Goal: Information Seeking & Learning: Find specific fact

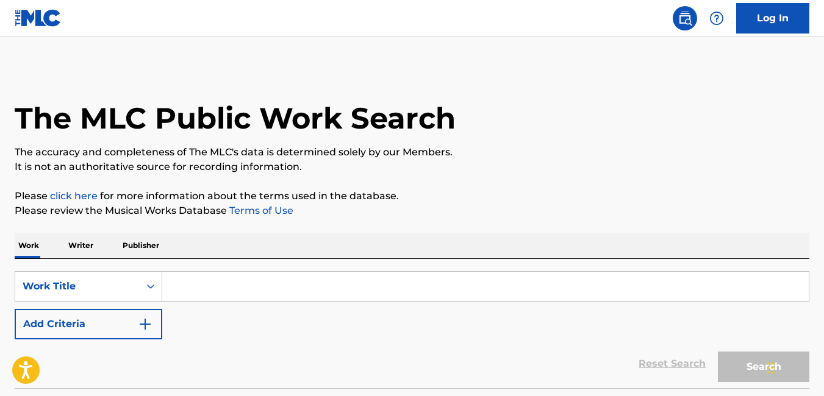
click at [249, 288] on input "Search Form" at bounding box center [485, 286] width 646 height 29
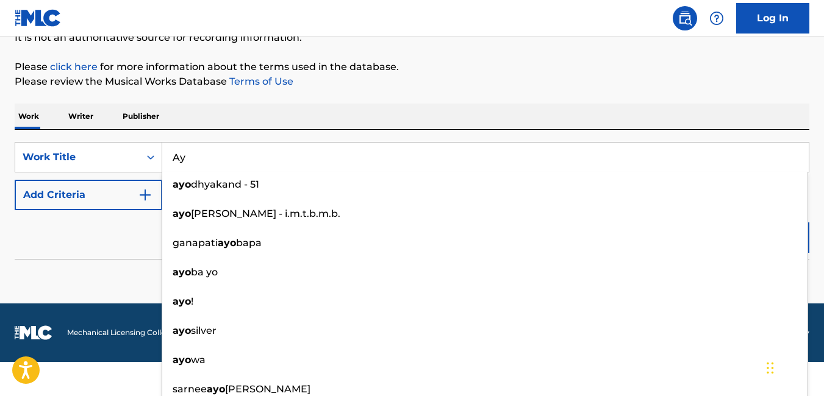
scroll to position [95, 0]
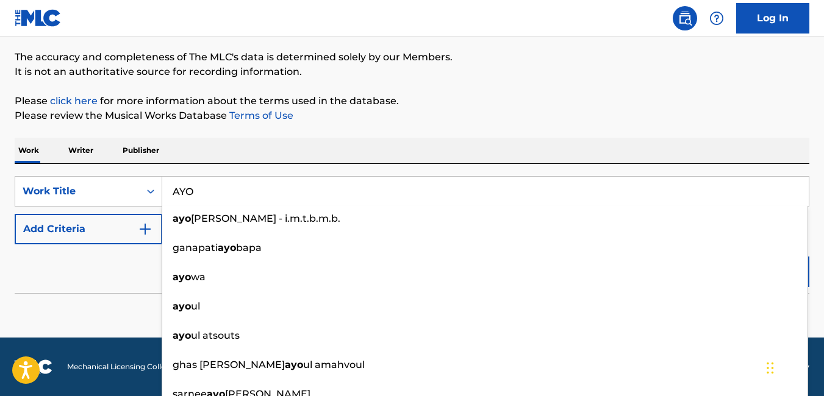
click at [109, 280] on div "Reset Search Search" at bounding box center [412, 268] width 794 height 49
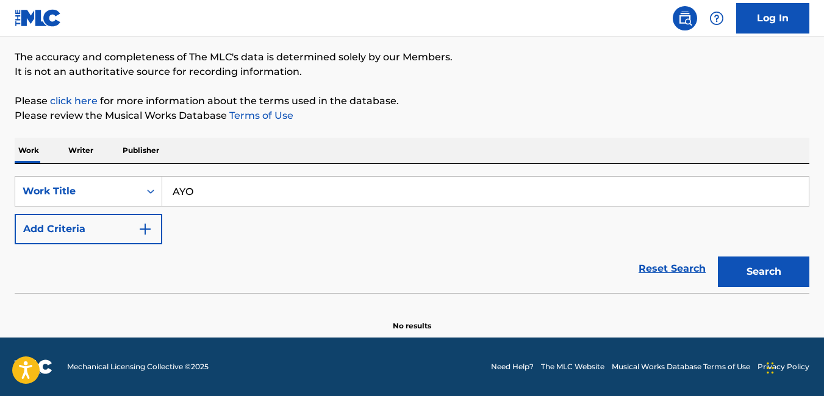
click at [752, 264] on button "Search" at bounding box center [763, 272] width 91 height 30
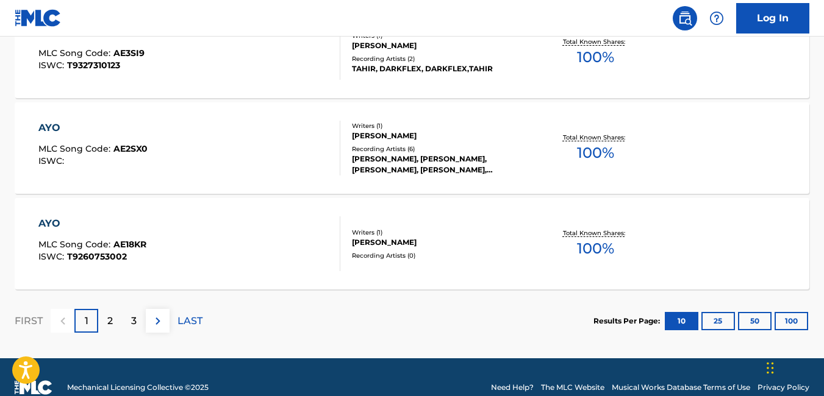
scroll to position [1096, 0]
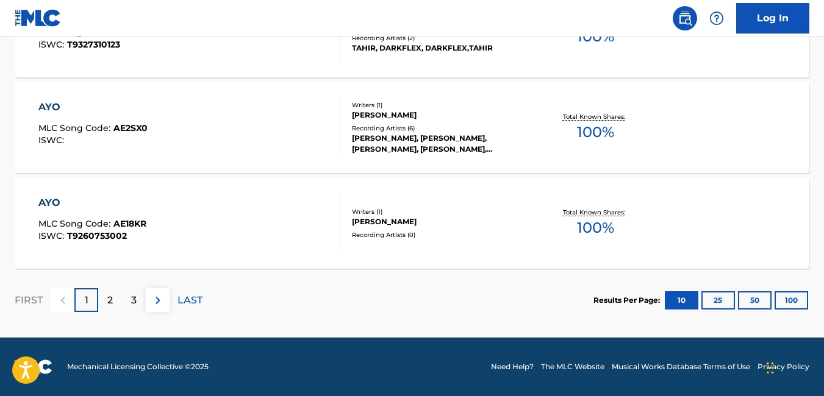
click at [794, 304] on button "100" at bounding box center [791, 300] width 34 height 18
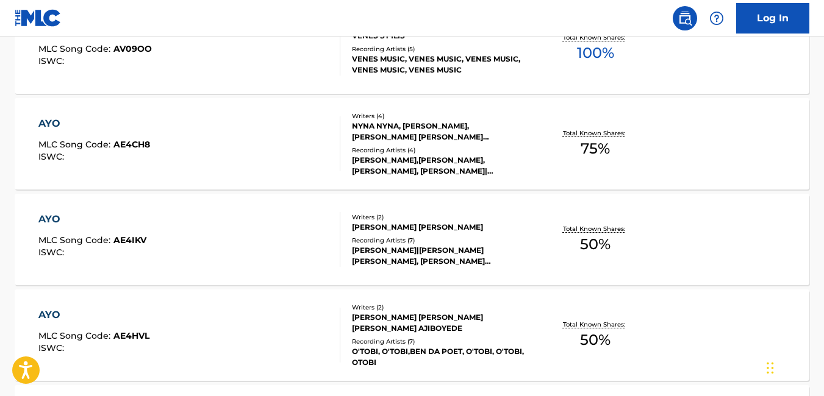
scroll to position [0, 0]
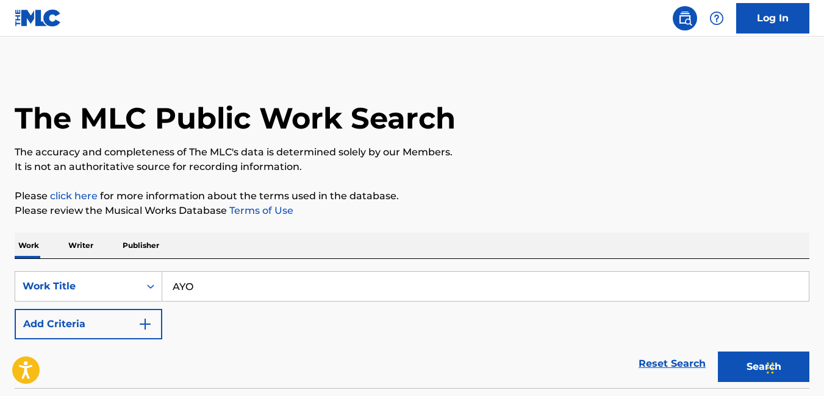
drag, startPoint x: 219, startPoint y: 283, endPoint x: 166, endPoint y: 283, distance: 53.0
click at [166, 283] on input "AYO" at bounding box center [485, 286] width 646 height 29
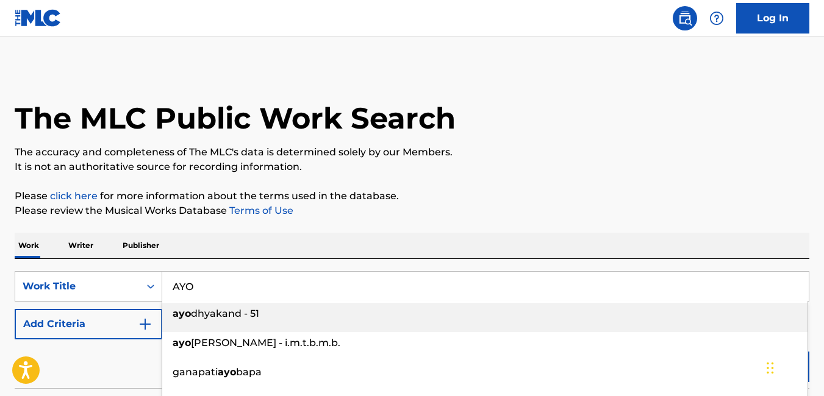
paste input "GLMP/2024/R003 Flavour of Africa None T-317.441.141-3 Flavour Chinedu Izuchukwu…"
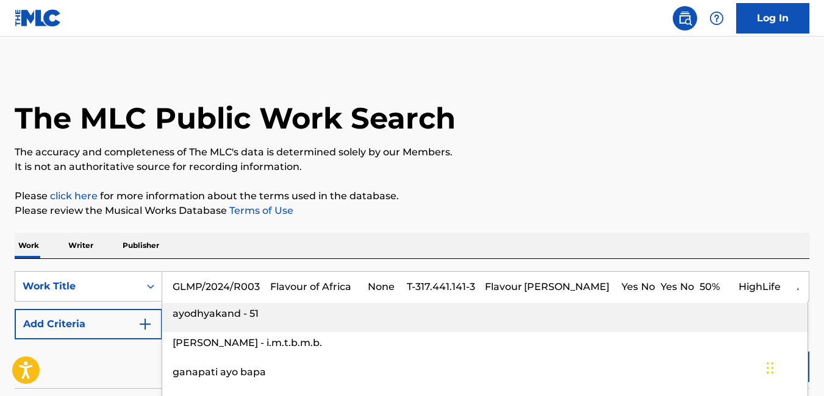
scroll to position [0, 7120]
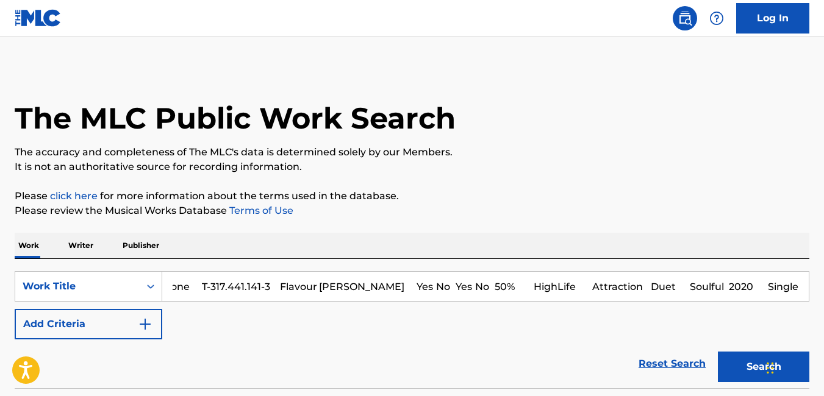
paste input "GLMP/2024/R003 Flavour of Africa None T-317.441.141-3 Flavour Chinedu Izuchukwu…"
click at [238, 293] on input "GLMP/2024/R003 Flavour of Africa None T-317.441.141-3 Flavour Chinedu Izuchukwu…" at bounding box center [485, 286] width 646 height 29
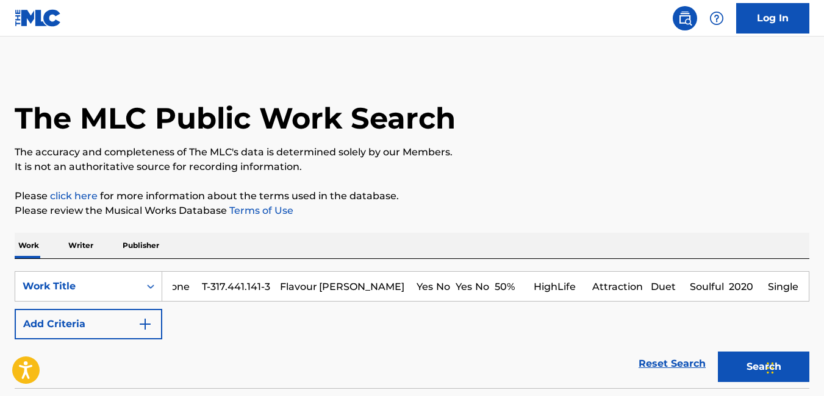
drag, startPoint x: 217, startPoint y: 278, endPoint x: 233, endPoint y: 290, distance: 20.5
click at [233, 290] on input "GLMP/2024/R003 Flavour of Africa None T-317.441.141-3 Flavour Chinedu Izuchukwu…" at bounding box center [485, 286] width 646 height 29
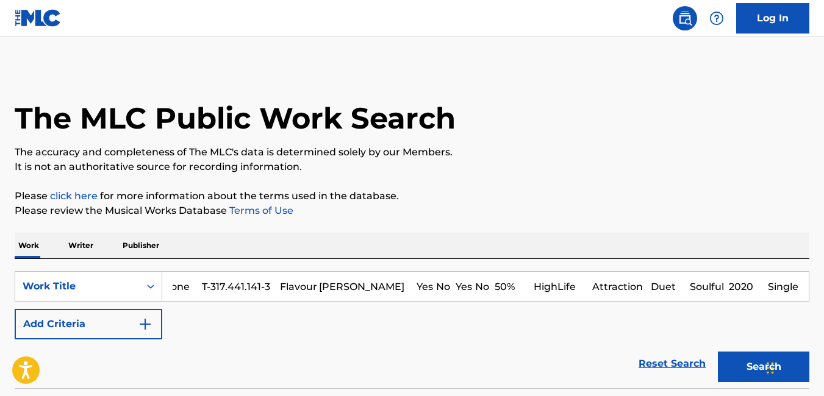
scroll to position [0, 7120]
click at [233, 290] on input "GLMP/2024/R003 Flavour of Africa None T-317.441.141-3 Flavour Chinedu Izuchukwu…" at bounding box center [485, 286] width 646 height 29
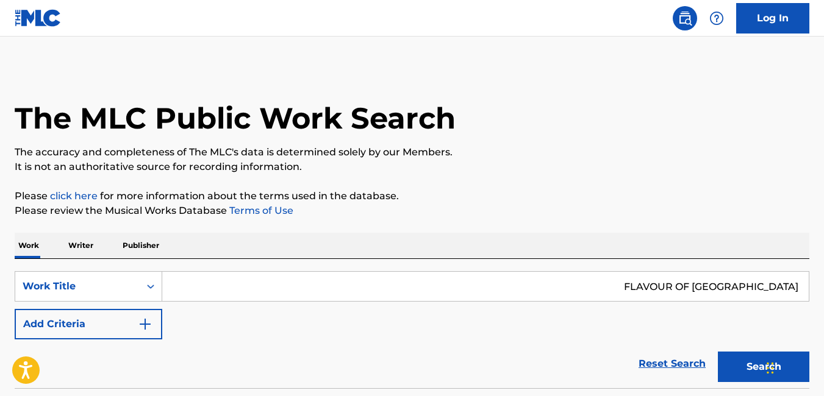
type input "GLMP/2024/R003 Flavour of Africa None T-317.441.141-3 Flavour Chinedu Izuchukwu…"
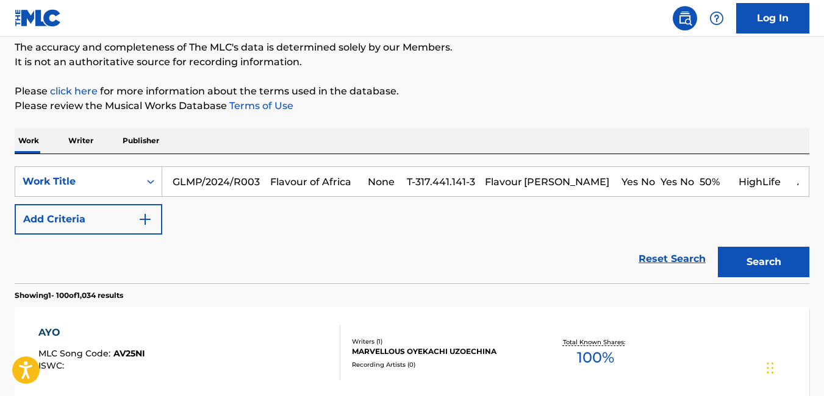
scroll to position [104, 0]
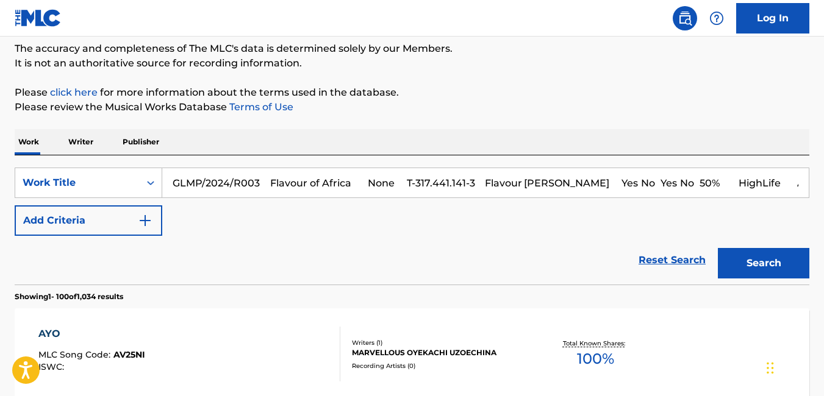
click at [310, 176] on input "GLMP/2024/R003 Flavour of Africa None T-317.441.141-3 Flavour Chinedu Izuchukwu…" at bounding box center [485, 182] width 646 height 29
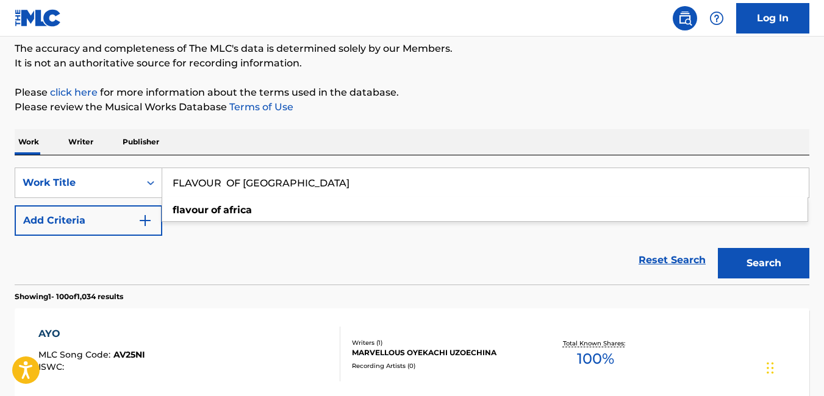
type input "FLAVOUR OF AFRICA"
click at [771, 265] on button "Search" at bounding box center [763, 263] width 91 height 30
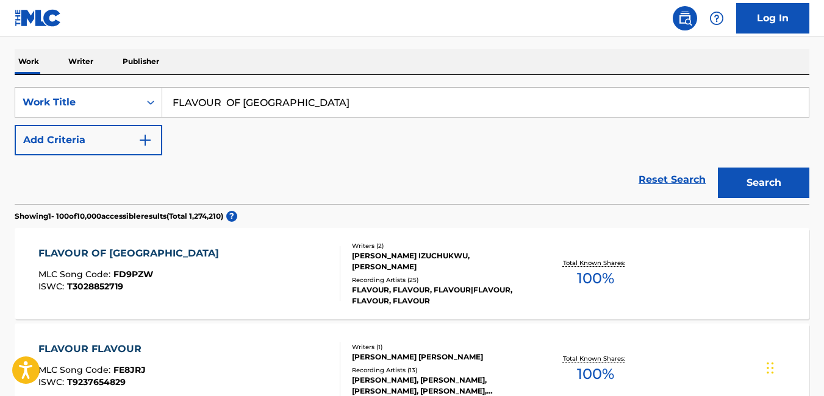
scroll to position [185, 0]
click at [154, 276] on div "FLAVOUR OF AFRICA MLC Song Code : FD9PZW ISWC : T3028852719" at bounding box center [189, 273] width 302 height 55
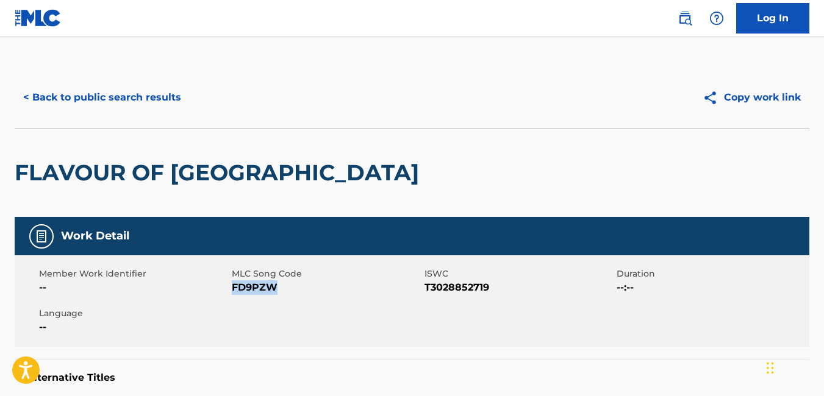
drag, startPoint x: 276, startPoint y: 287, endPoint x: 232, endPoint y: 291, distance: 43.5
click at [232, 291] on span "FD9PZW" at bounding box center [327, 287] width 190 height 15
copy span "FD9PZW"
click at [26, 95] on button "< Back to public search results" at bounding box center [102, 97] width 175 height 30
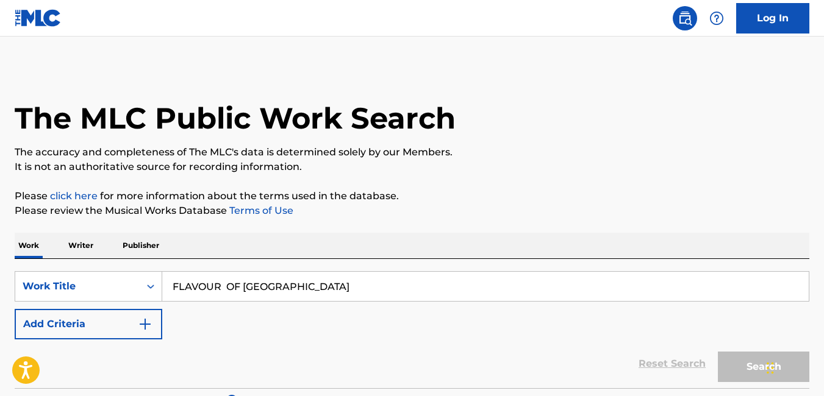
scroll to position [185, 0]
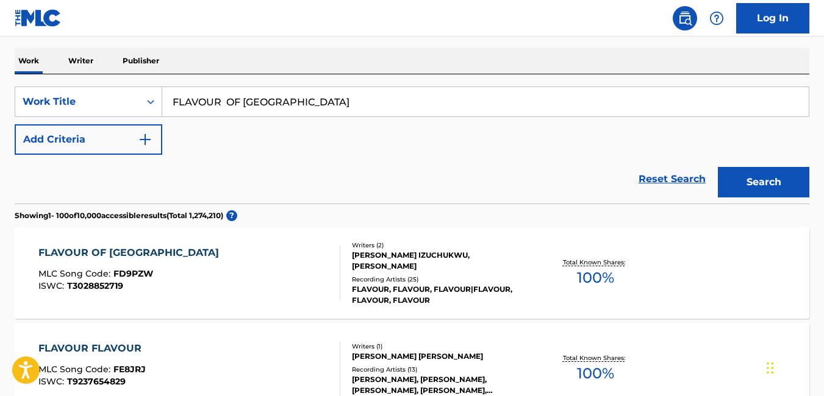
click at [297, 107] on input "FLAVOUR OF AFRICA" at bounding box center [485, 101] width 646 height 29
type input "F"
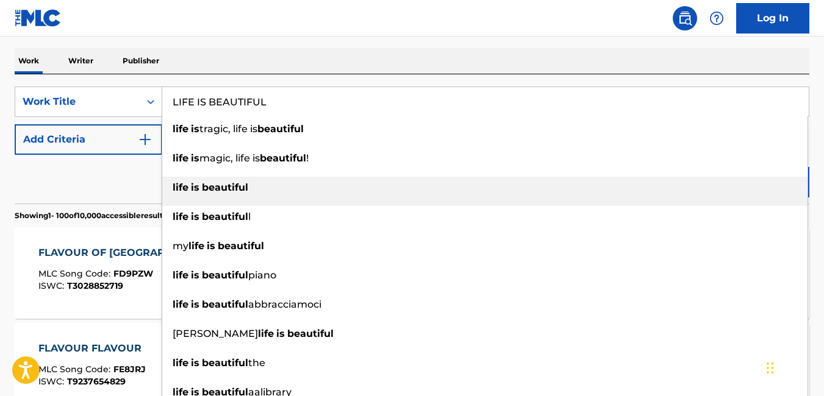
click at [228, 184] on strong "beautiful" at bounding box center [225, 188] width 46 height 12
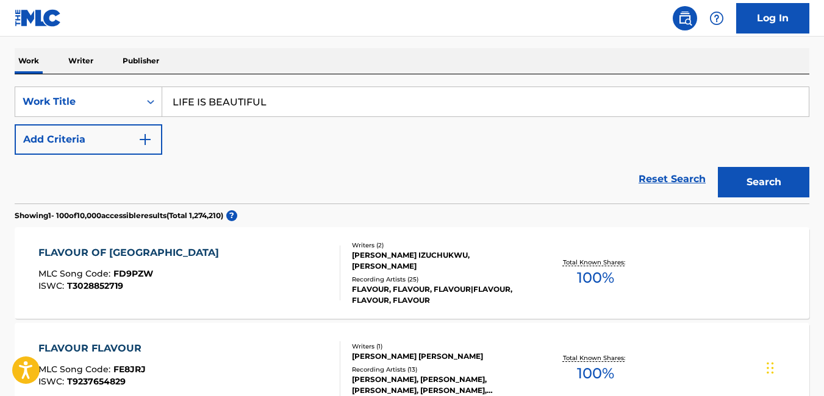
type input "life is beautiful"
click at [761, 179] on button "Search" at bounding box center [763, 182] width 91 height 30
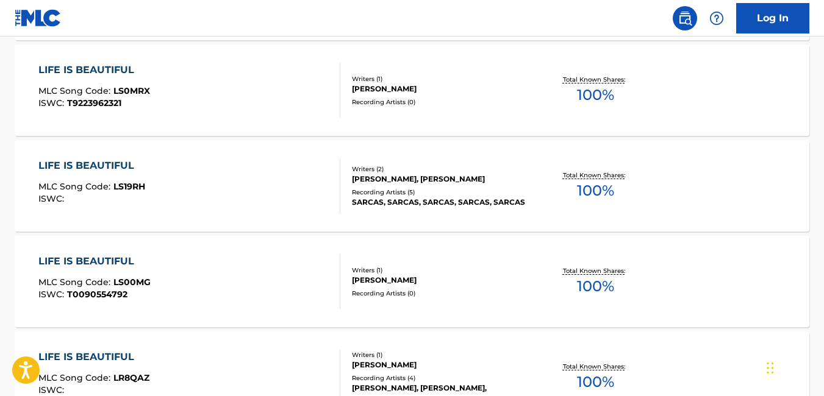
scroll to position [1232, 0]
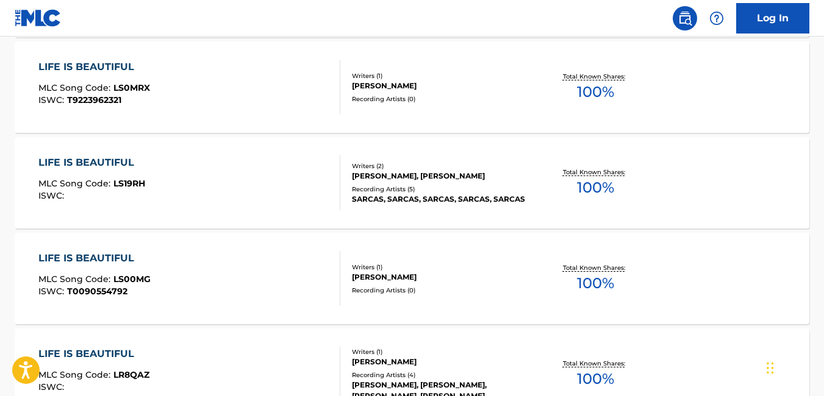
click at [109, 312] on div "LIFE IS BEAUTIFUL MLC Song Code : LS00MG ISWC : T0090554792 Writers ( 1 ) FRENK…" at bounding box center [412, 278] width 794 height 91
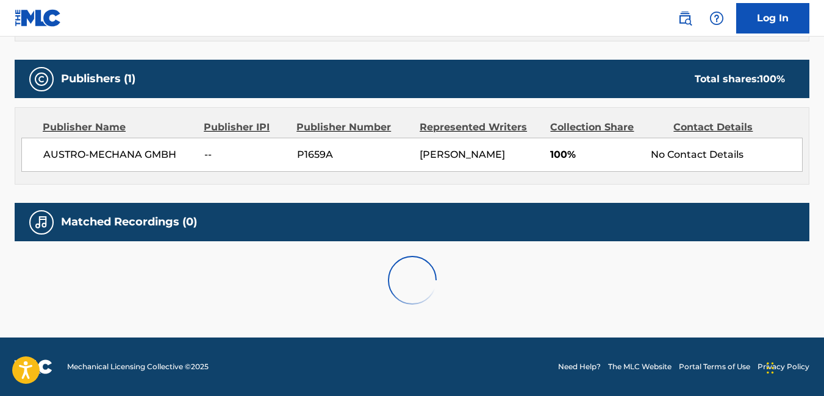
scroll to position [45, 0]
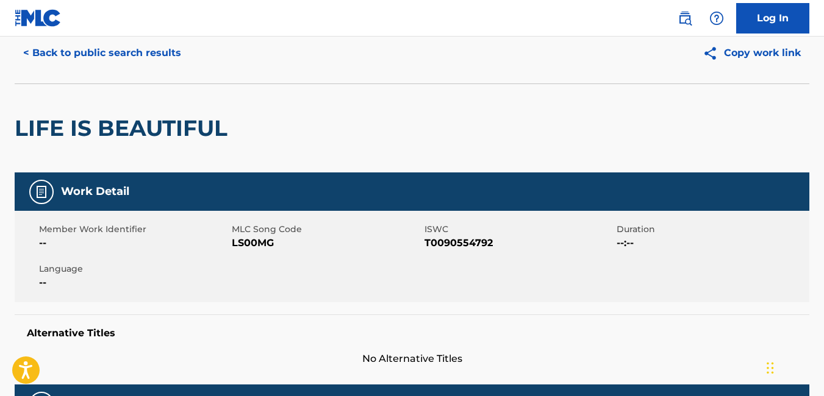
click at [20, 54] on button "< Back to public search results" at bounding box center [102, 53] width 175 height 30
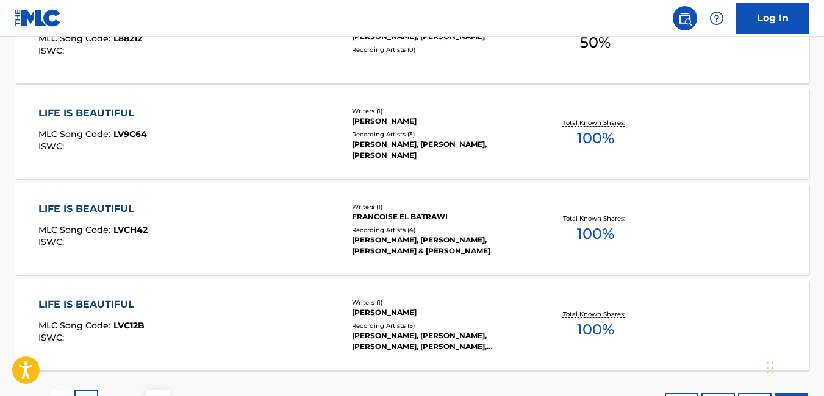
scroll to position [9711, 0]
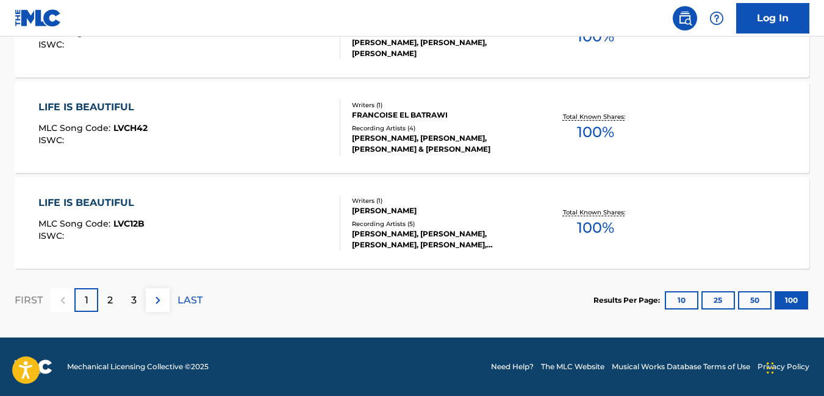
click at [176, 271] on div "FIRST 1 2 3 LAST" at bounding box center [109, 300] width 188 height 63
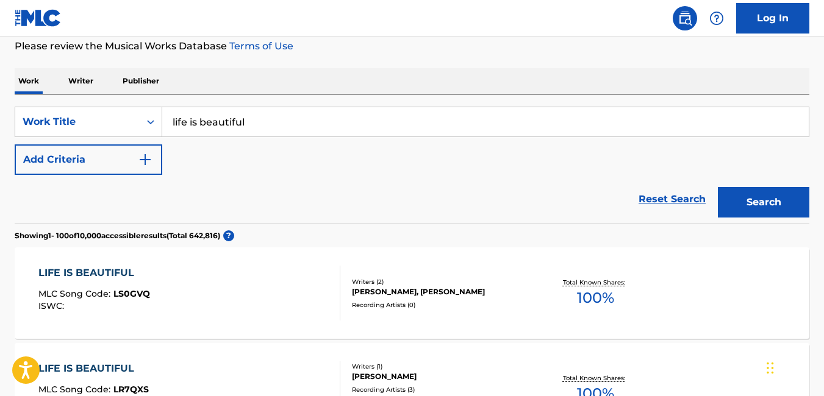
scroll to position [164, 0]
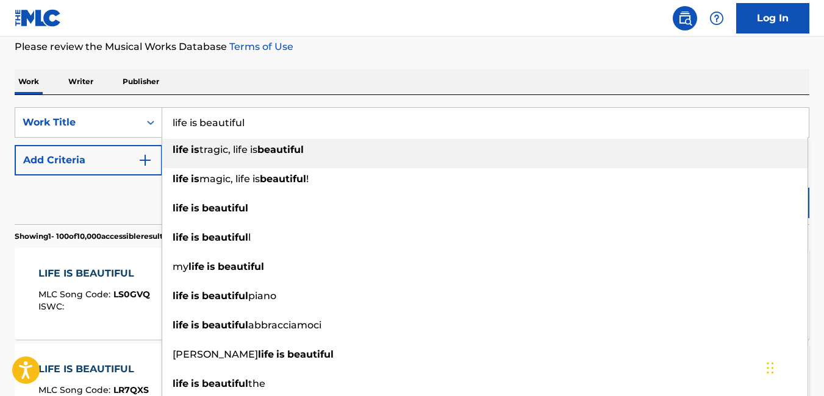
drag, startPoint x: 252, startPoint y: 119, endPoint x: 151, endPoint y: 116, distance: 101.9
click at [151, 116] on div "SearchWithCriteria49b5c538-8c3a-4df3-95ca-e8875e25d55c Work Title life is beaut…" at bounding box center [412, 122] width 794 height 30
paste input "Nakupenda(English version)"
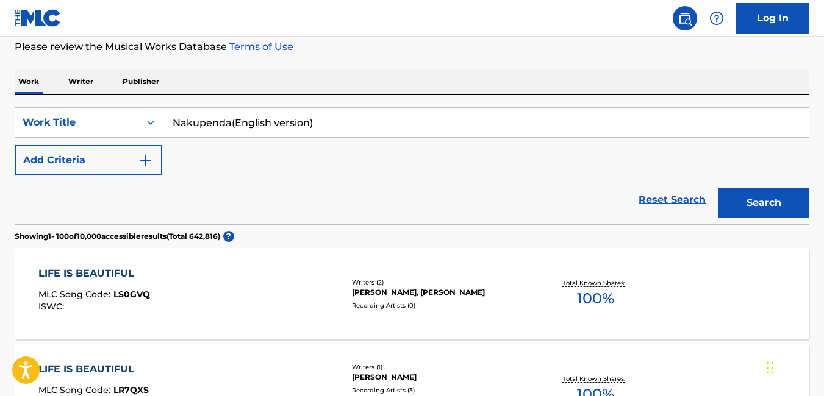
type input "Nakupenda(English version)"
click at [757, 212] on button "Search" at bounding box center [763, 203] width 91 height 30
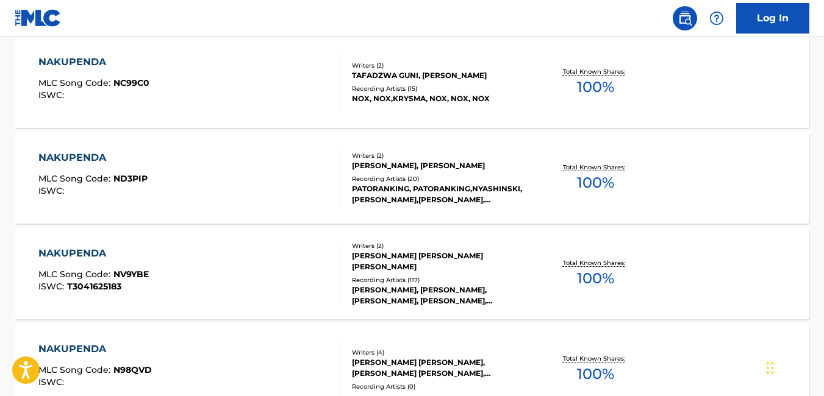
scroll to position [1919, 0]
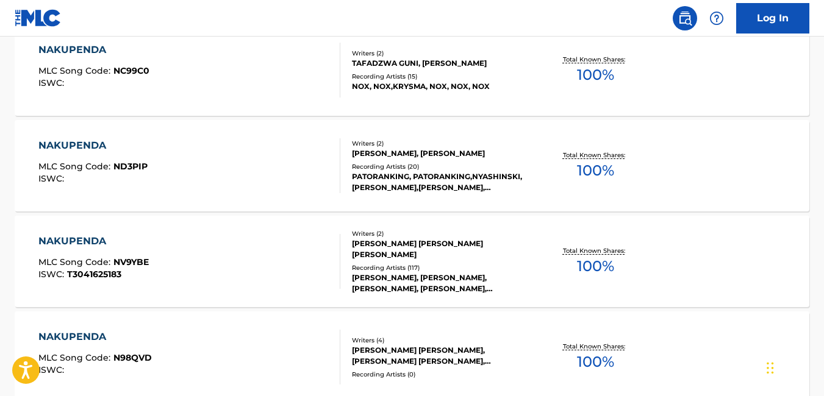
click at [271, 262] on div "NAKUPENDA MLC Song Code : NV9YBE ISWC : T3041625183" at bounding box center [189, 261] width 302 height 55
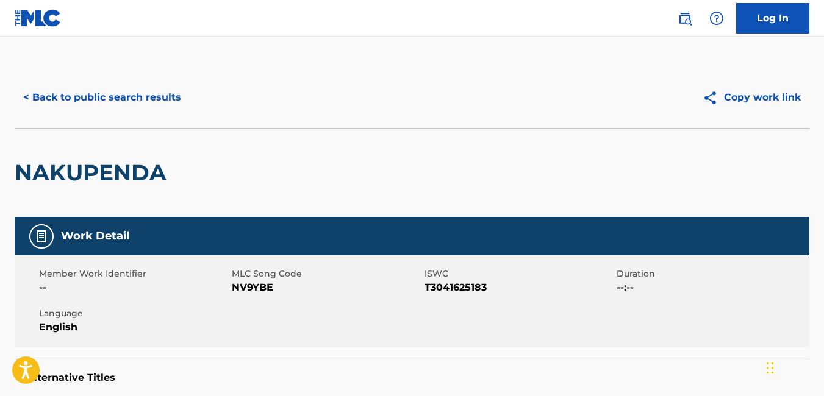
click at [269, 293] on span "NV9YBE" at bounding box center [327, 287] width 190 height 15
drag, startPoint x: 275, startPoint y: 287, endPoint x: 232, endPoint y: 295, distance: 44.0
click at [232, 295] on div "Member Work Identifier -- MLC Song Code NV9YBE ISWC T3041625183 Duration --:-- …" at bounding box center [412, 300] width 794 height 91
copy span "NV9YBE"
click at [29, 94] on button "< Back to public search results" at bounding box center [102, 97] width 175 height 30
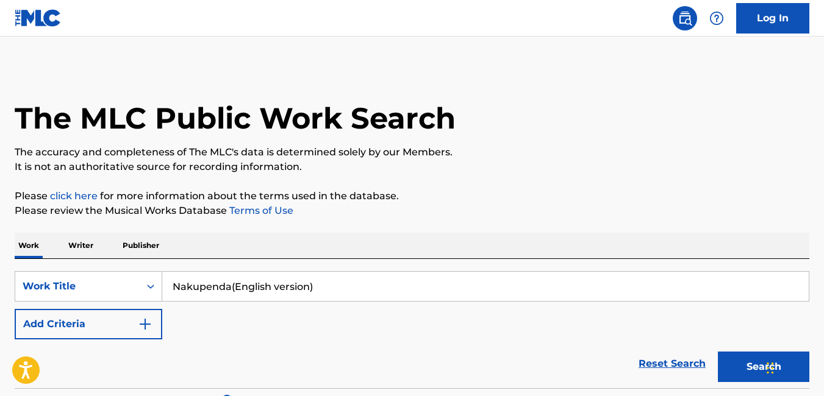
drag, startPoint x: 323, startPoint y: 290, endPoint x: 201, endPoint y: 274, distance: 122.4
drag, startPoint x: 201, startPoint y: 274, endPoint x: 172, endPoint y: 288, distance: 32.4
drag, startPoint x: 172, startPoint y: 288, endPoint x: 326, endPoint y: 318, distance: 157.1
click at [326, 318] on div "SearchWithCriteria49b5c538-8c3a-4df3-95ca-e8875e25d55c Work Title Nakupenda(Eng…" at bounding box center [412, 305] width 794 height 68
paste input "Olowogbogboro"
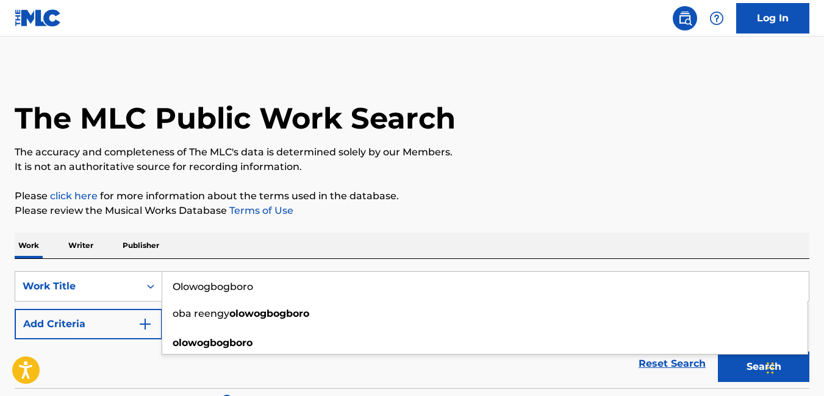
type input "Olowogbogboro"
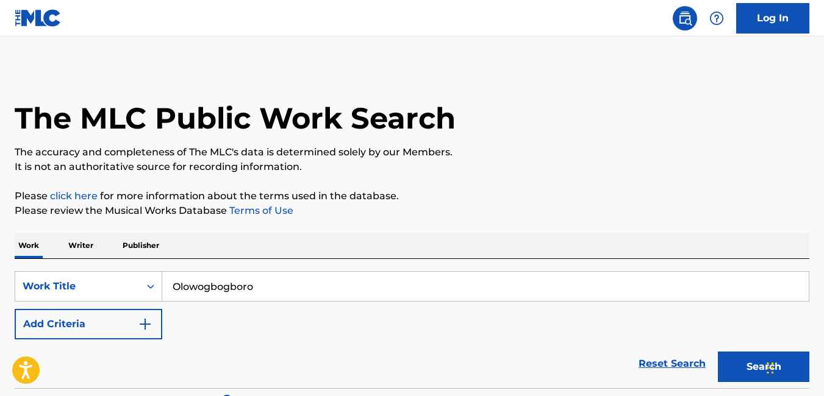
click at [729, 365] on button "Search" at bounding box center [763, 367] width 91 height 30
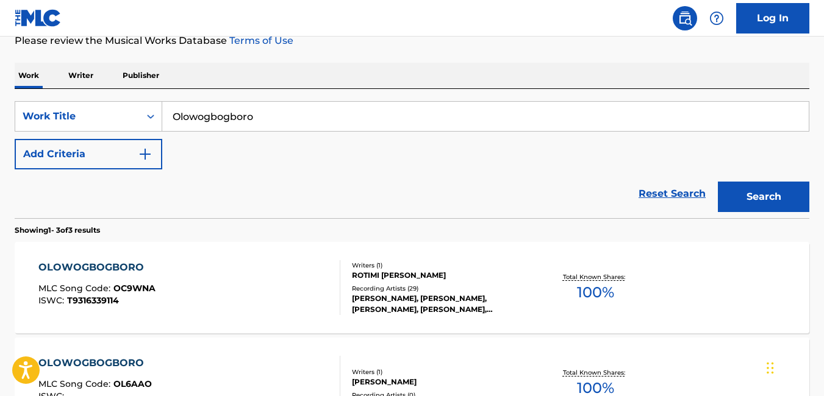
scroll to position [182, 0]
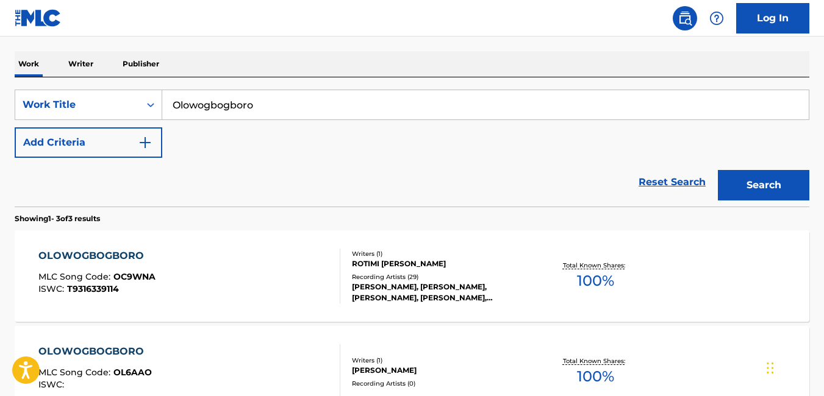
click at [299, 287] on div "OLOWOGBOGBORO MLC Song Code : OC9WNA ISWC : T9316339114" at bounding box center [189, 276] width 302 height 55
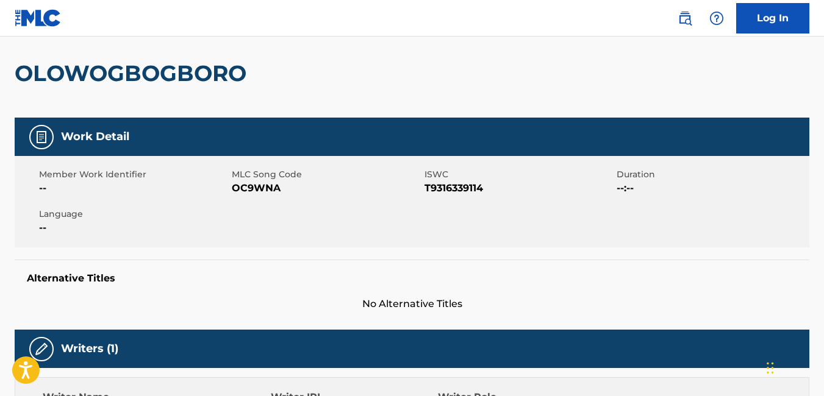
scroll to position [102, 0]
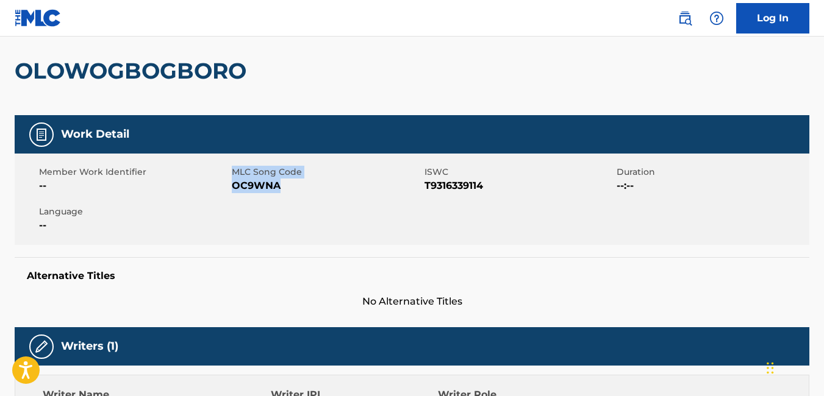
drag, startPoint x: 229, startPoint y: 183, endPoint x: 288, endPoint y: 191, distance: 60.3
click at [288, 191] on div "Member Work Identifier -- MLC Song Code OC9WNA ISWC T9316339114 Duration --:-- …" at bounding box center [412, 199] width 794 height 91
click at [286, 192] on span "OC9WNA" at bounding box center [327, 186] width 190 height 15
drag, startPoint x: 283, startPoint y: 188, endPoint x: 233, endPoint y: 195, distance: 50.4
click at [233, 195] on div "Member Work Identifier -- MLC Song Code OC9WNA ISWC T9316339114 Duration --:-- …" at bounding box center [412, 199] width 794 height 91
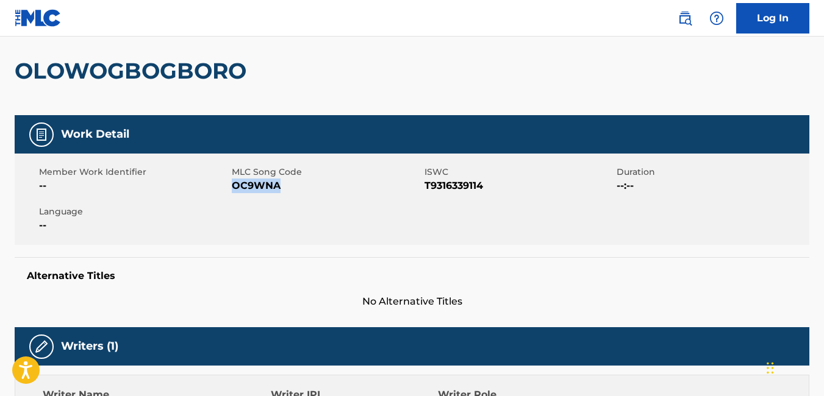
copy span "OC9WNA"
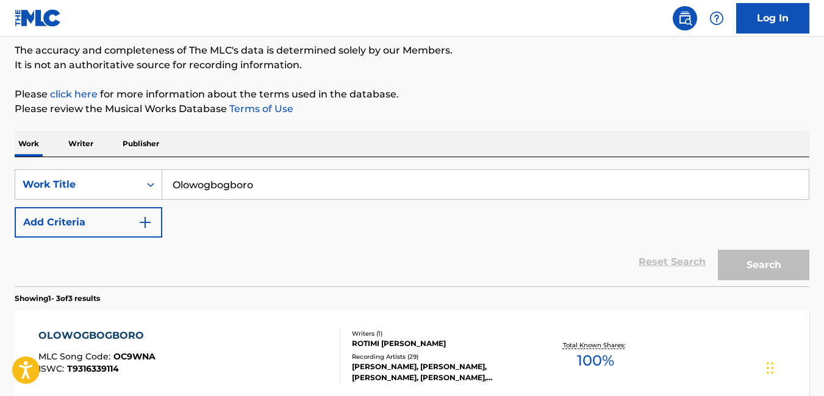
scroll to position [182, 0]
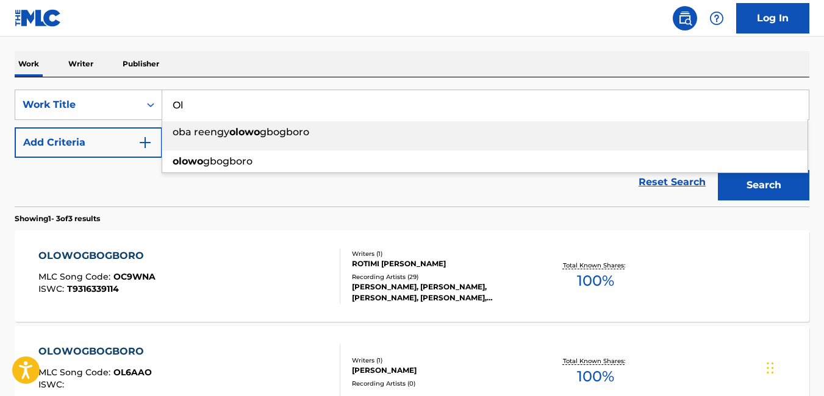
type input "O"
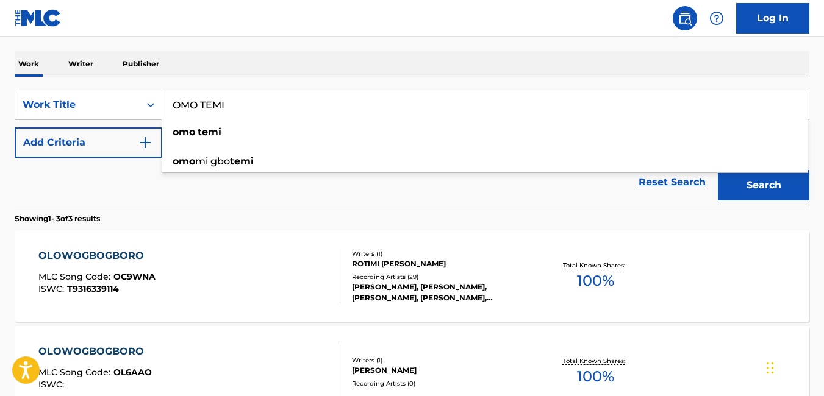
type input "OMO TEMI"
click at [746, 183] on button "Search" at bounding box center [763, 185] width 91 height 30
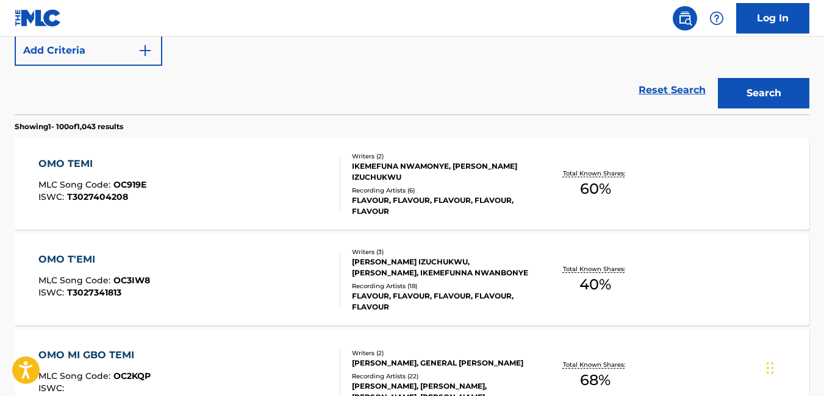
scroll to position [275, 0]
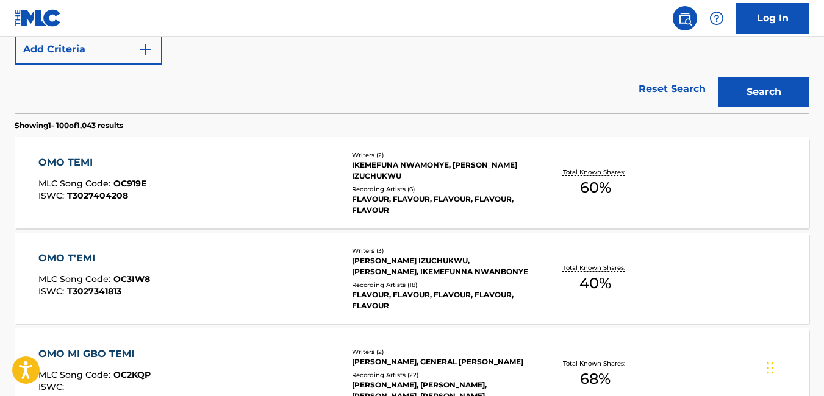
click at [313, 281] on div "OMO T'EMI MLC Song Code : OC3IW8 ISWC : T3027341813" at bounding box center [189, 278] width 302 height 55
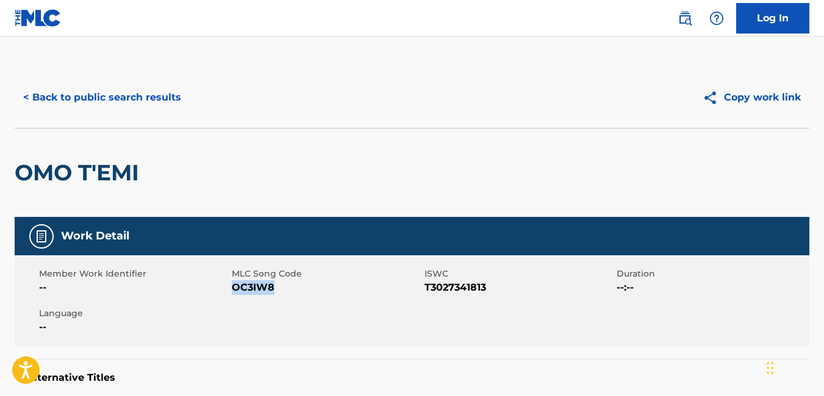
drag, startPoint x: 274, startPoint y: 288, endPoint x: 231, endPoint y: 293, distance: 43.6
click at [232, 293] on span "OC3IW8" at bounding box center [327, 287] width 190 height 15
copy span "OC3IW8"
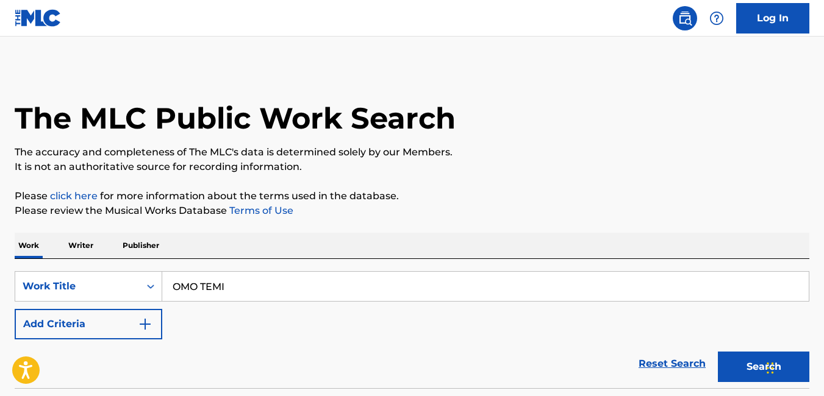
scroll to position [269, 0]
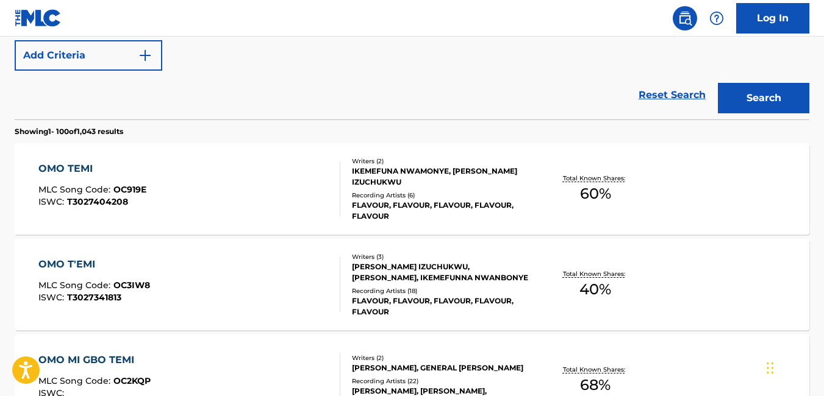
click at [479, 232] on div "OMO TEMI MLC Song Code : OC919E ISWC : T3027404208 Writers ( 2 ) IKEMEFUNA NWAM…" at bounding box center [412, 188] width 794 height 91
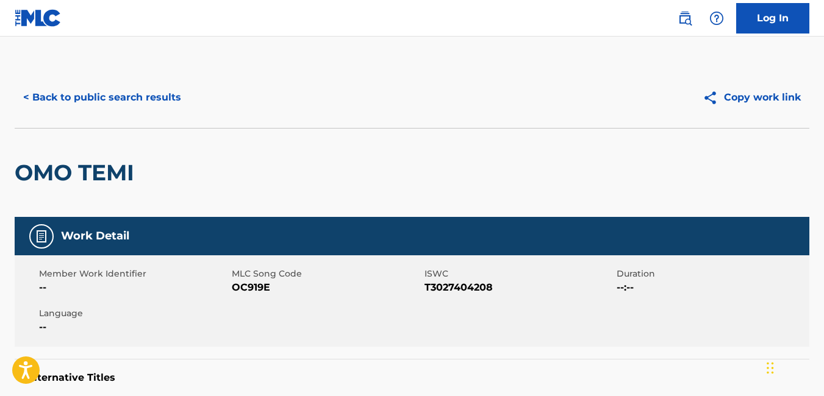
click at [28, 96] on button "< Back to public search results" at bounding box center [102, 97] width 175 height 30
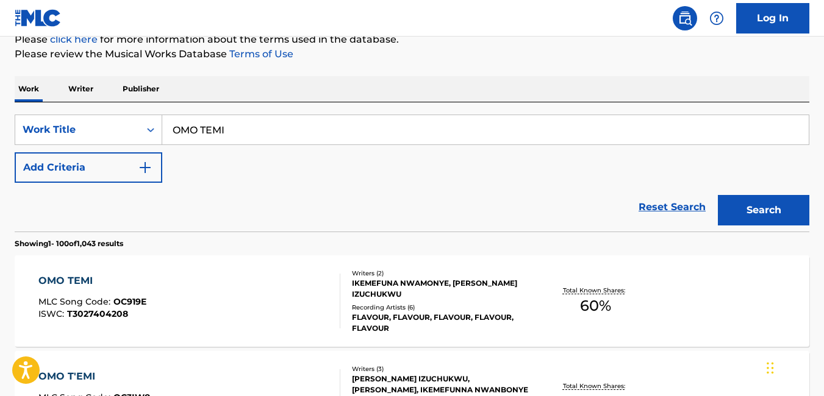
scroll to position [127, 0]
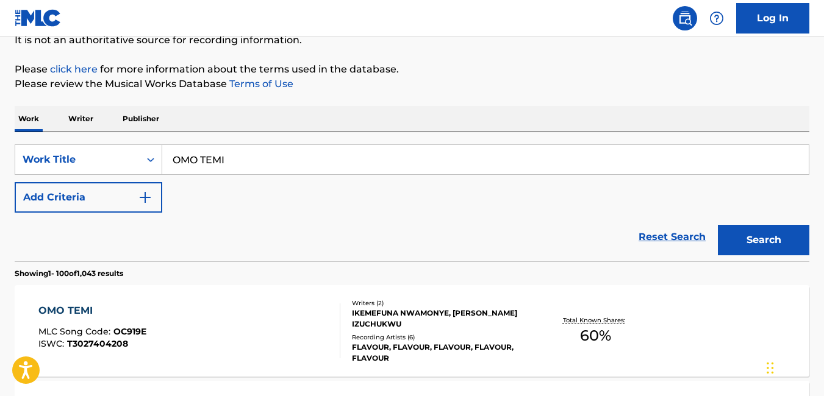
click at [768, 241] on button "Search" at bounding box center [763, 240] width 91 height 30
click at [386, 168] on input "OMO TEMI" at bounding box center [485, 159] width 646 height 29
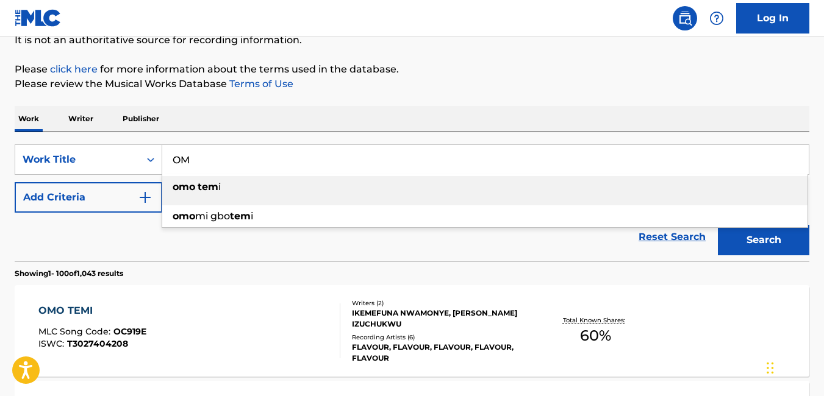
type input "O"
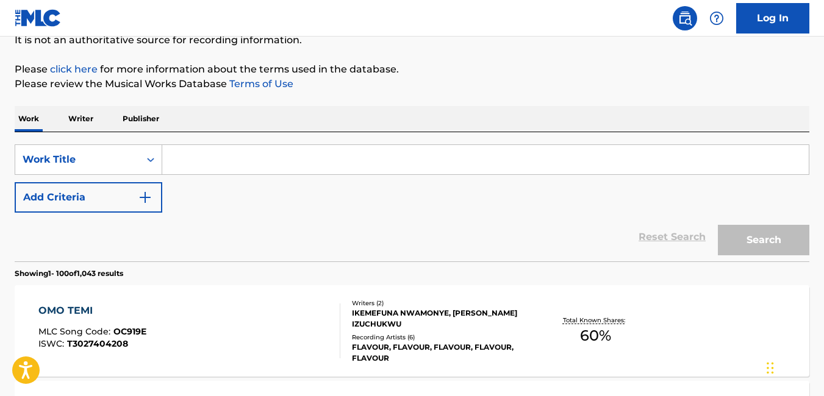
paste input "Onise Iyanu(live)"
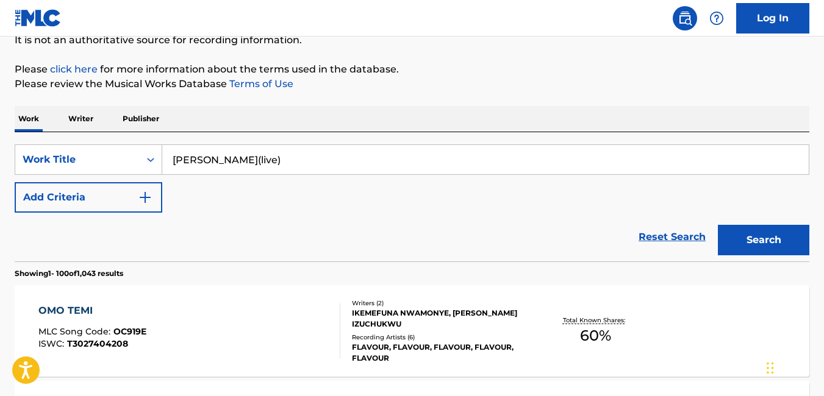
type input "Onise Iyanu(live)"
click at [773, 243] on button "Search" at bounding box center [763, 240] width 91 height 30
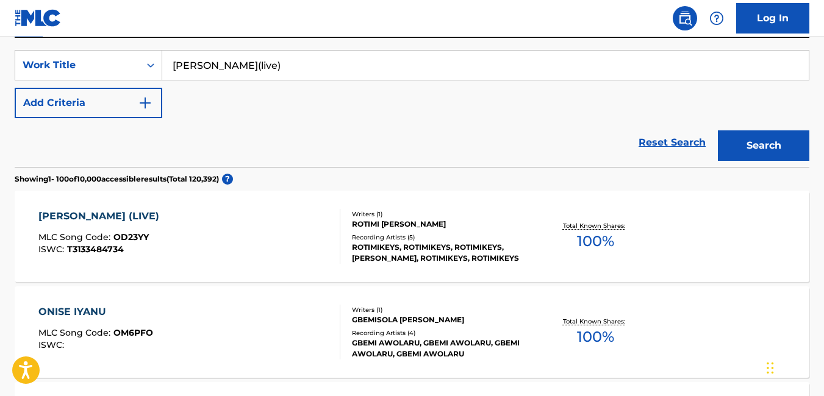
scroll to position [224, 0]
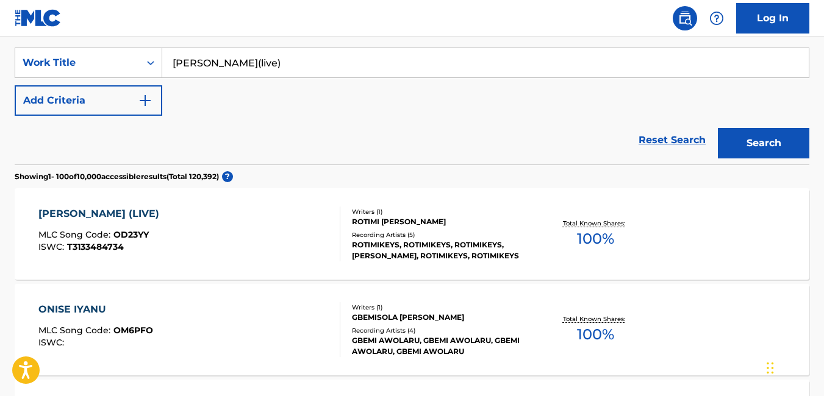
click at [295, 251] on div "ONISE IYANU (LIVE) MLC Song Code : OD23YY ISWC : T3133484734" at bounding box center [189, 234] width 302 height 55
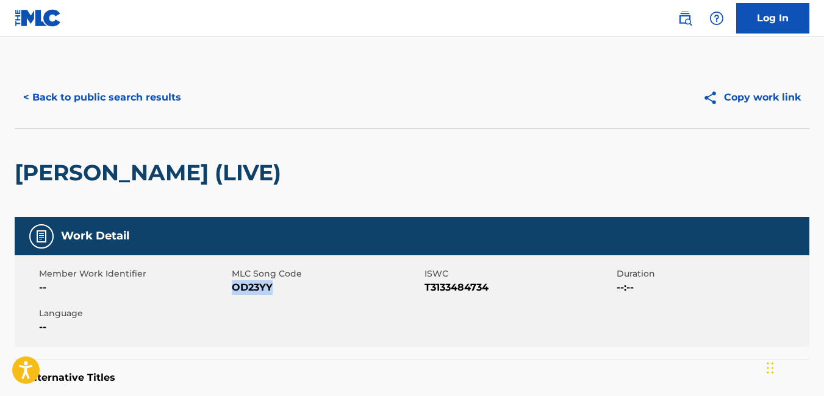
drag, startPoint x: 276, startPoint y: 287, endPoint x: 234, endPoint y: 293, distance: 41.8
click at [234, 293] on span "OD23YY" at bounding box center [327, 287] width 190 height 15
copy span "OD23YY"
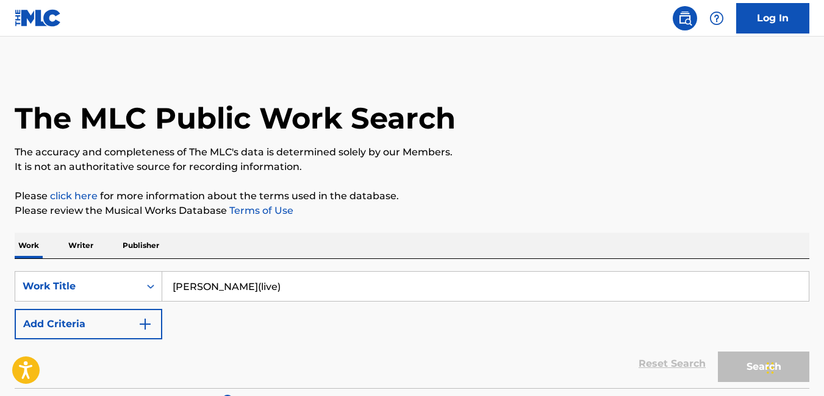
scroll to position [224, 0]
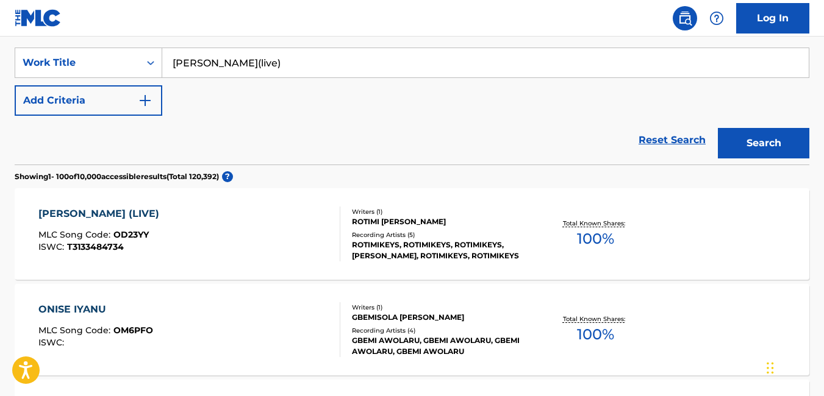
click at [255, 60] on input "Onise Iyanu(live)" at bounding box center [485, 62] width 646 height 29
type input "O"
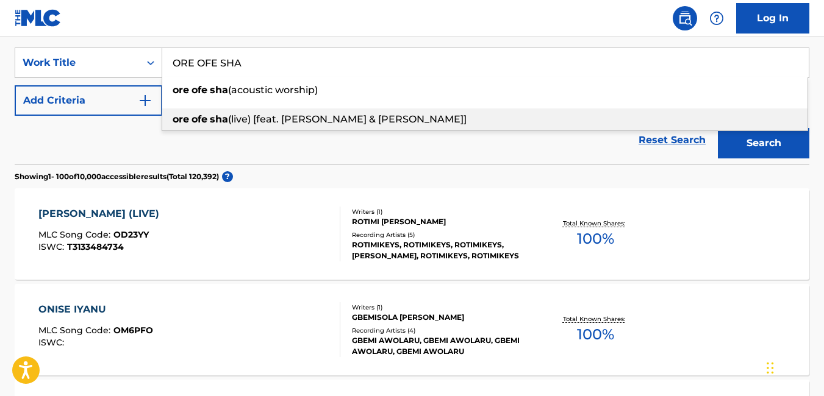
click at [290, 121] on span "(live) [feat. gbenga akinfenwa & jumoke williams]" at bounding box center [347, 119] width 238 height 12
type input "ore ofe sha (live) [feat. gbenga akinfenwa & jumoke williams]"
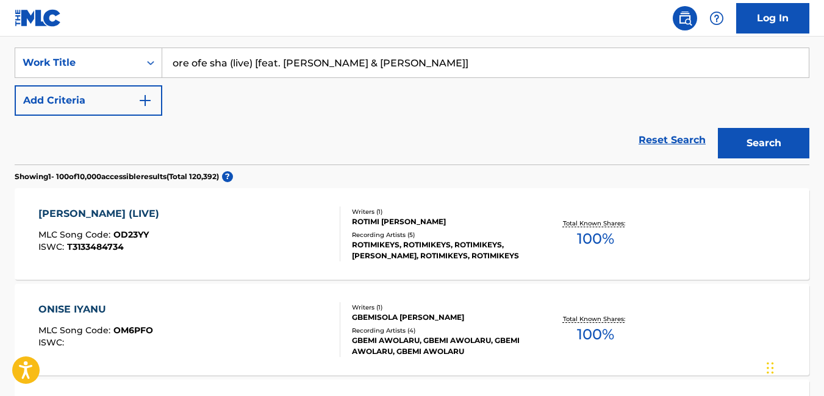
click at [757, 138] on button "Search" at bounding box center [763, 143] width 91 height 30
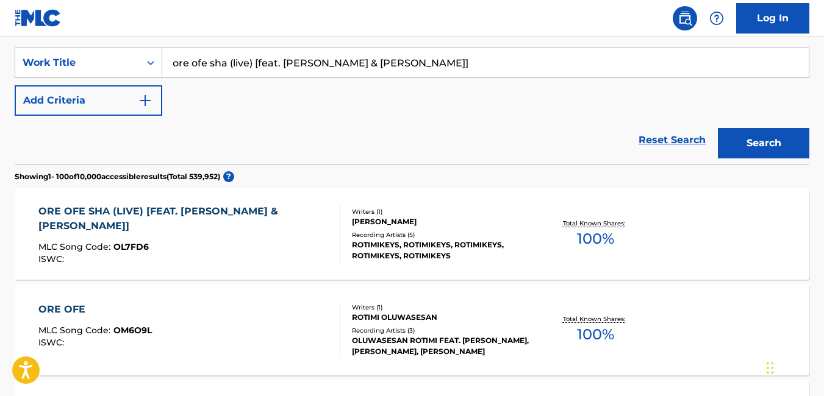
click at [181, 247] on div "MLC Song Code : OL7FD6" at bounding box center [183, 249] width 291 height 12
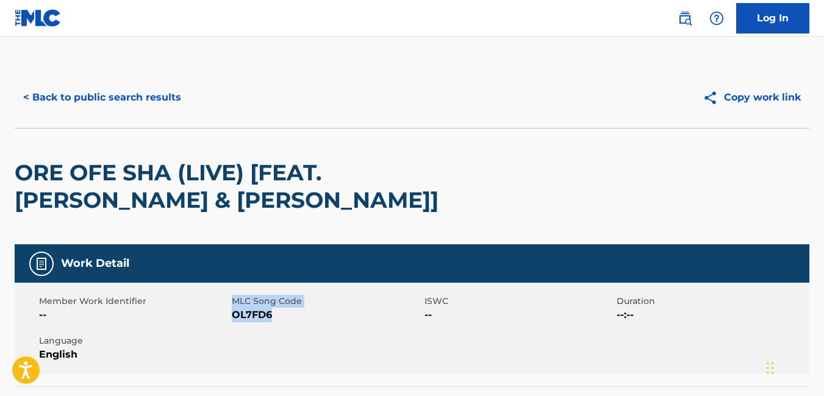
drag, startPoint x: 230, startPoint y: 313, endPoint x: 275, endPoint y: 331, distance: 47.9
click at [275, 331] on div "Member Work Identifier -- MLC Song Code OL7FD6 ISWC -- Duration --:-- Language …" at bounding box center [412, 328] width 794 height 91
click at [279, 323] on div "Member Work Identifier -- MLC Song Code OL7FD6 ISWC -- Duration --:-- Language …" at bounding box center [412, 328] width 794 height 91
drag, startPoint x: 277, startPoint y: 313, endPoint x: 232, endPoint y: 321, distance: 45.8
click at [232, 321] on span "OL7FD6" at bounding box center [327, 315] width 190 height 15
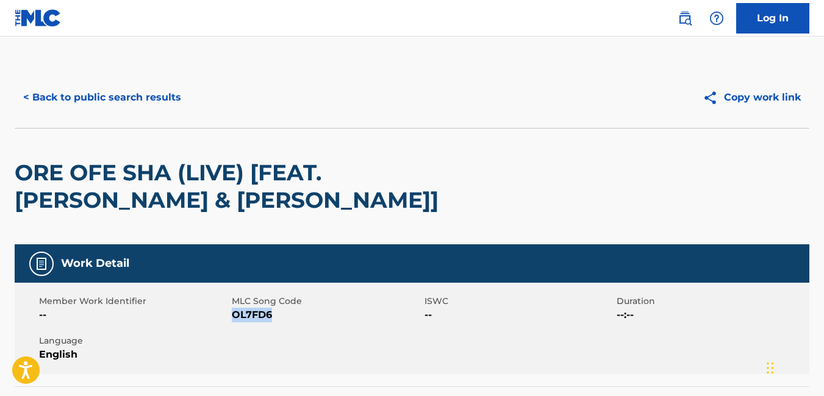
copy span "OL7FD6"
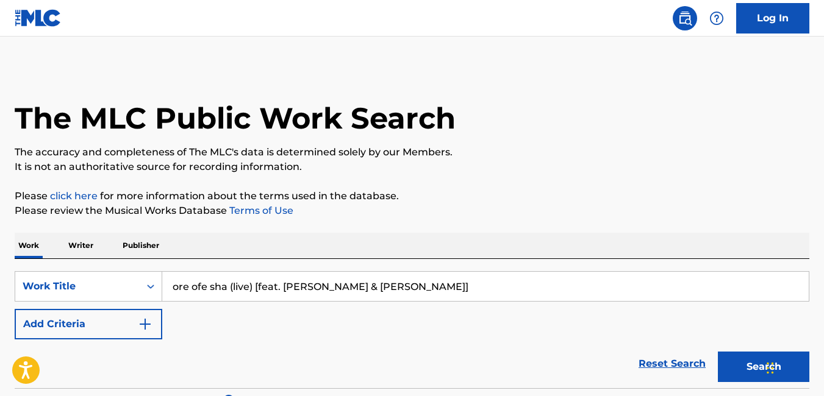
drag, startPoint x: 480, startPoint y: 67, endPoint x: 155, endPoint y: 63, distance: 325.6
paste input "worship companion"
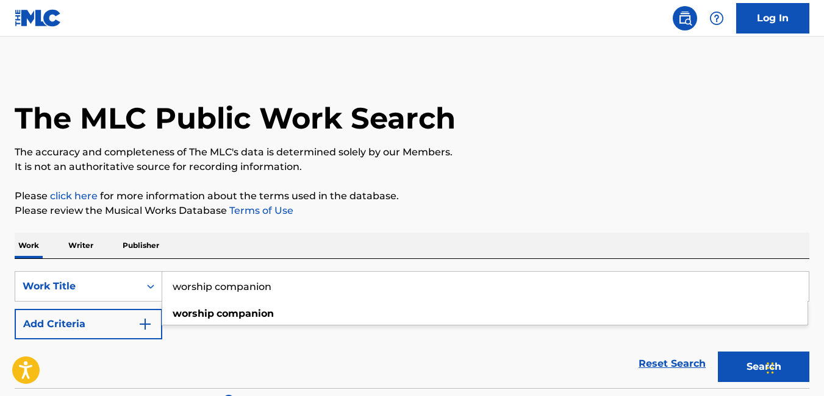
type input "worship companion"
click at [741, 369] on button "Search" at bounding box center [763, 367] width 91 height 30
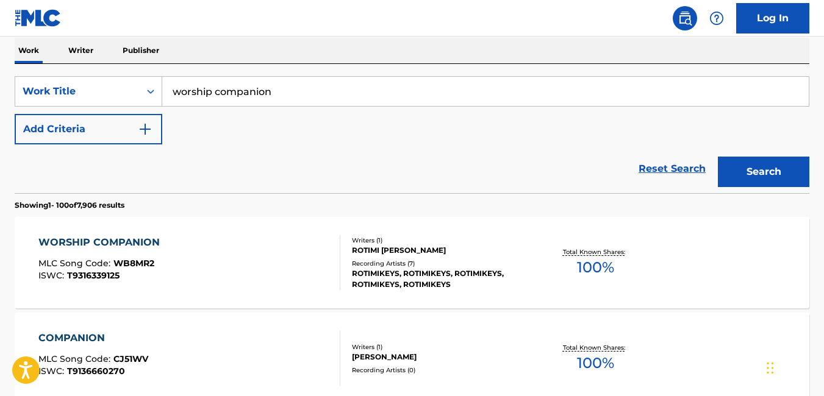
scroll to position [197, 0]
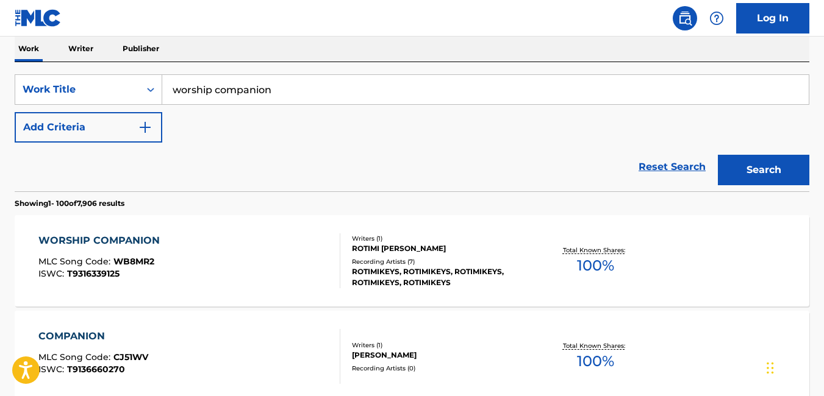
click at [272, 243] on div "WORSHIP COMPANION MLC Song Code : WB8MR2 ISWC : T9316339125" at bounding box center [189, 260] width 302 height 55
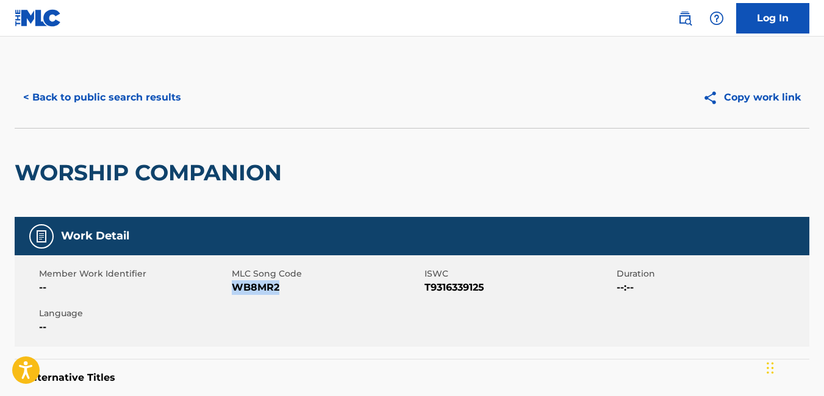
drag, startPoint x: 287, startPoint y: 288, endPoint x: 234, endPoint y: 300, distance: 53.8
click at [234, 300] on div "Member Work Identifier -- MLC Song Code WB8MR2 ISWC T9316339125 Duration --:-- …" at bounding box center [412, 300] width 794 height 91
copy span "WB8MR2"
click at [130, 90] on button "< Back to public search results" at bounding box center [102, 97] width 175 height 30
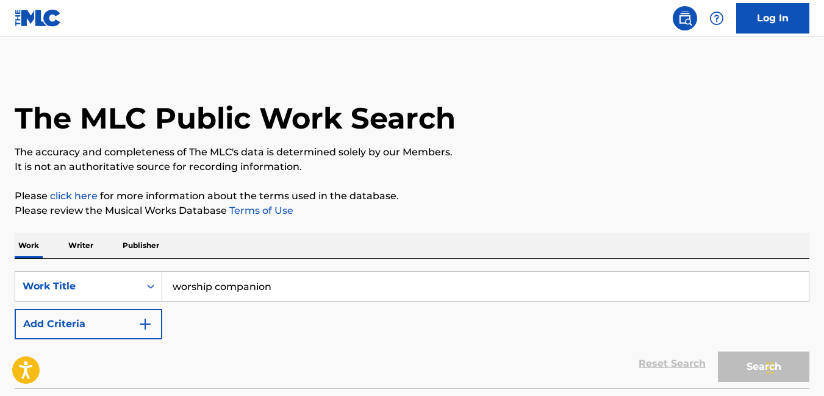
scroll to position [197, 0]
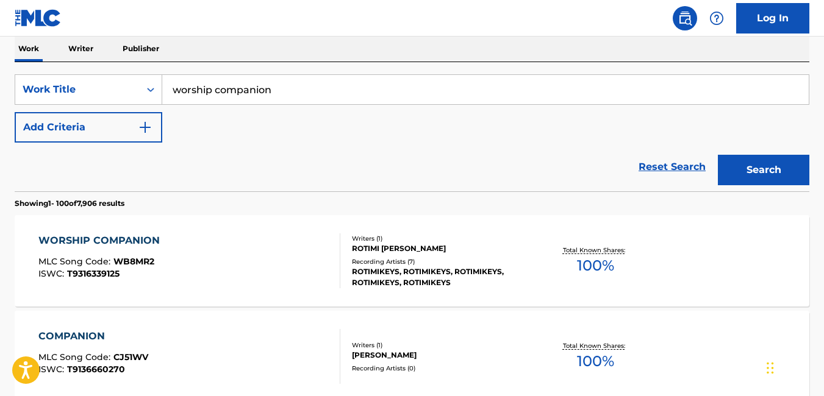
drag, startPoint x: 759, startPoint y: 168, endPoint x: 268, endPoint y: 264, distance: 500.7
click at [268, 264] on div "WORSHIP COMPANION MLC Song Code : WB8MR2 ISWC : T9316339125" at bounding box center [189, 260] width 302 height 55
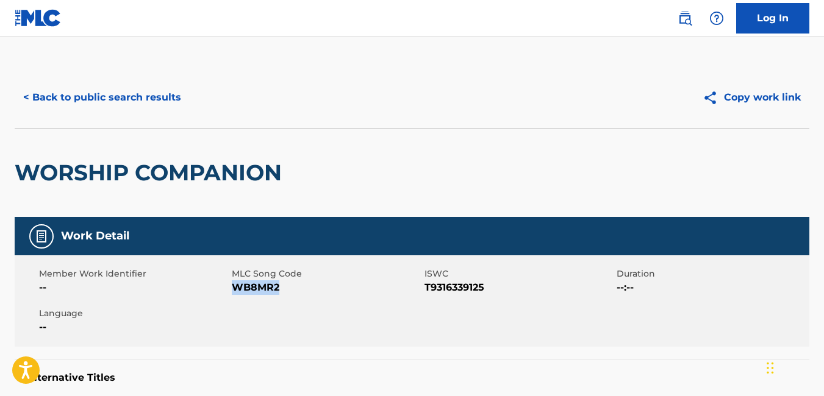
drag, startPoint x: 283, startPoint y: 288, endPoint x: 237, endPoint y: 298, distance: 47.8
click at [237, 298] on div "Member Work Identifier -- MLC Song Code WB8MR2 ISWC T9316339125 Duration --:-- …" at bounding box center [412, 300] width 794 height 91
click at [36, 94] on button "< Back to public search results" at bounding box center [102, 97] width 175 height 30
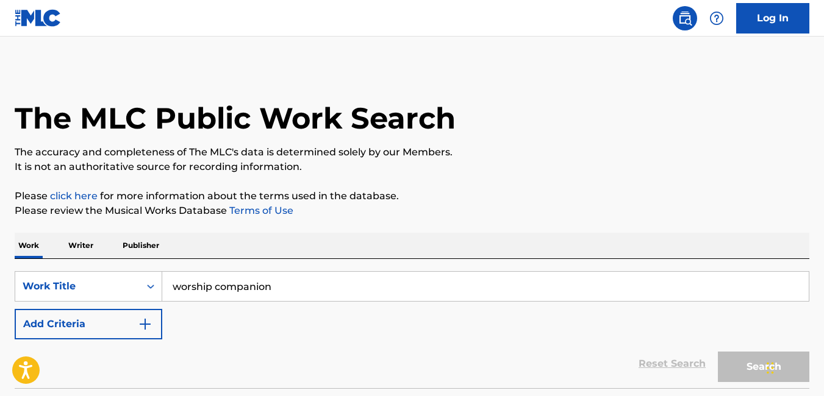
scroll to position [197, 0]
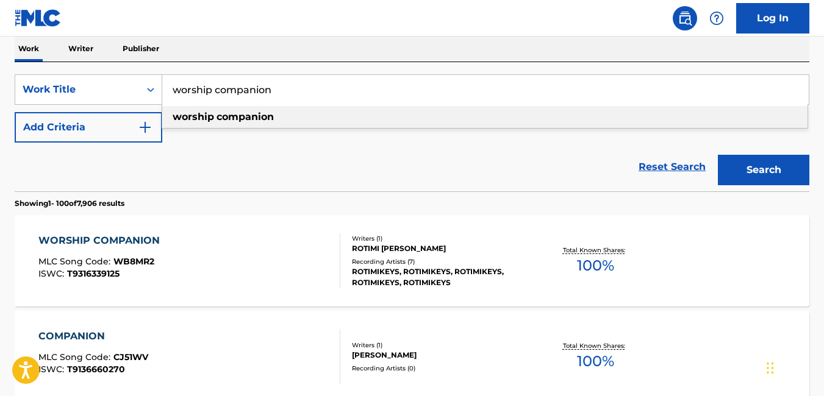
drag, startPoint x: 276, startPoint y: 88, endPoint x: 109, endPoint y: 82, distance: 167.8
click at [109, 82] on div "SearchWithCriteria49b5c538-8c3a-4df3-95ca-e8875e25d55c Work Title worship compa…" at bounding box center [412, 89] width 794 height 30
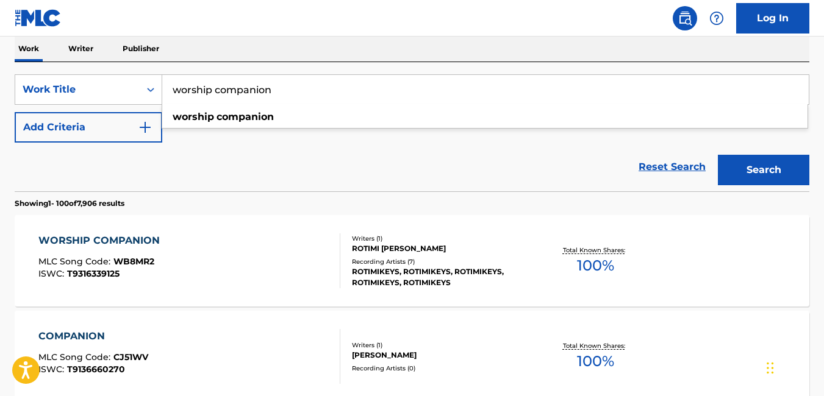
paste input "Nakupenda(Swahali version)"
type input "Nakupenda(Swahali version)"
click at [769, 157] on button "Search" at bounding box center [763, 170] width 91 height 30
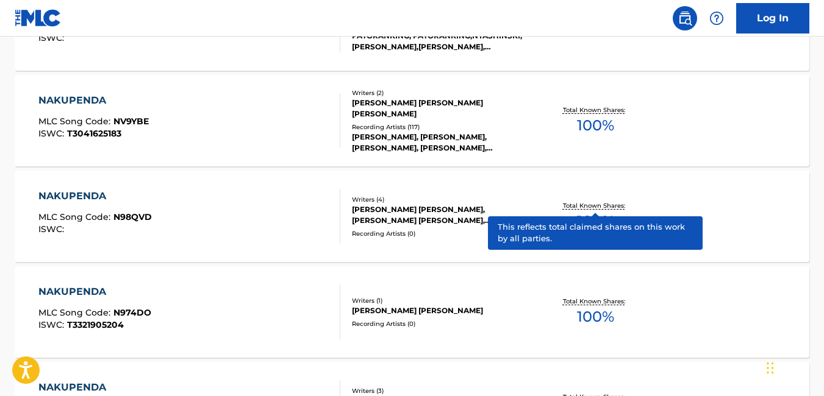
scroll to position [2050, 0]
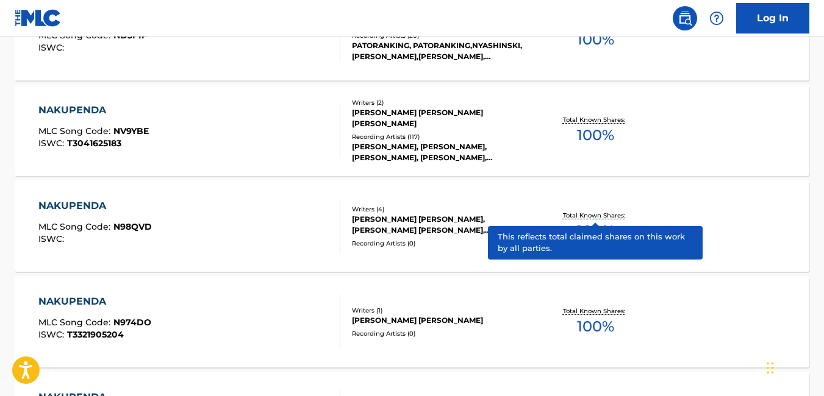
click at [152, 131] on div "NAKUPENDA MLC Song Code : NV9YBE ISWC : T3041625183" at bounding box center [189, 130] width 302 height 55
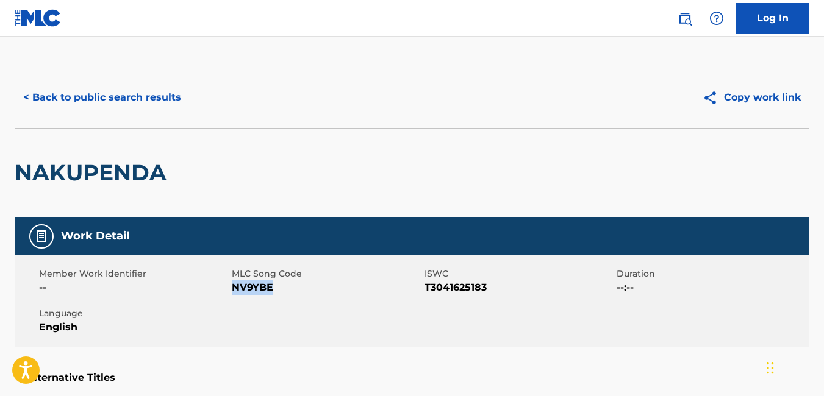
drag, startPoint x: 276, startPoint y: 285, endPoint x: 235, endPoint y: 293, distance: 41.6
click at [235, 293] on span "NV9YBE" at bounding box center [327, 287] width 190 height 15
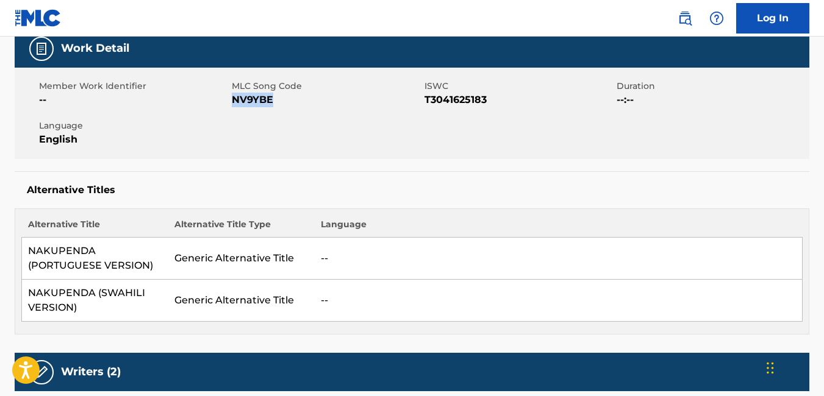
scroll to position [188, 0]
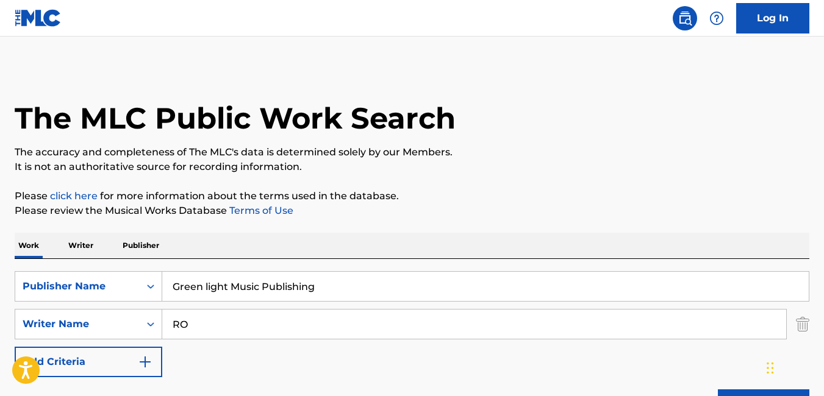
type input "R"
type input "O"
paste input "GLMP/2024/R009 Onise Iyanu(live) ushm92223374 T-313.348.473-4 Rotimikeys Ft Gbe…"
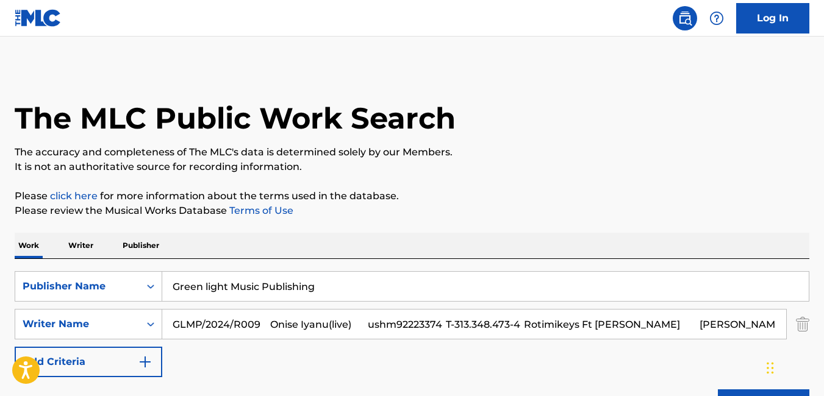
scroll to position [0, 7394]
click at [271, 320] on input "GLMP/2024/R009 Onise Iyanu(live) ushm92223374 T-313.348.473-4 Rotimikeys Ft Gbe…" at bounding box center [474, 324] width 624 height 29
paste input "GLMP/2024/R009 Onise Iyanu(live) ushm92223374 T-313.348.473-4 Rotimikeys Ft Gbe…"
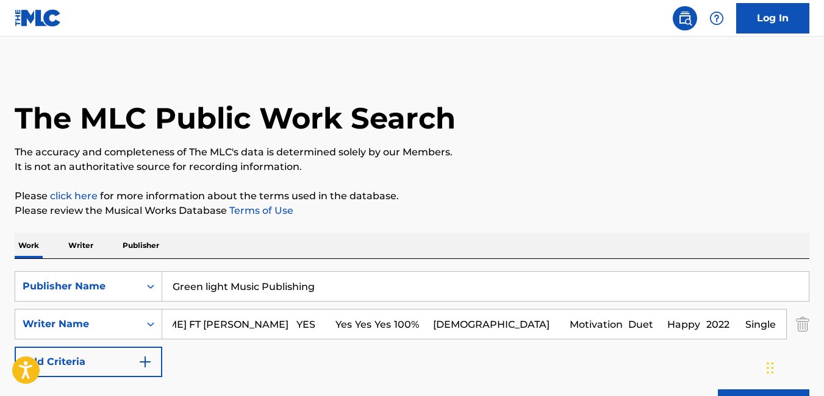
type input "GLMP/2024/R009 Onise Iyanu(live) ushm92223374 T-313.348.473-4 Rotimikeys Ft Gbe…"
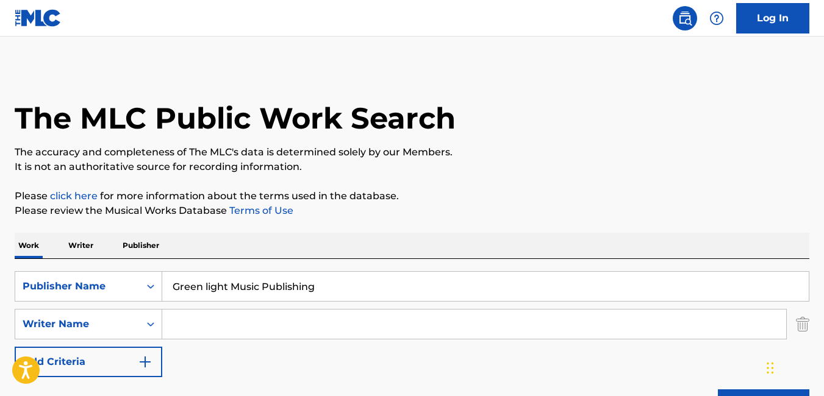
scroll to position [0, 0]
drag, startPoint x: 226, startPoint y: 323, endPoint x: 169, endPoint y: 318, distance: 56.3
click at [169, 318] on input "OMO TEMI" at bounding box center [474, 324] width 624 height 29
paste input "nise Iyanu(live)"
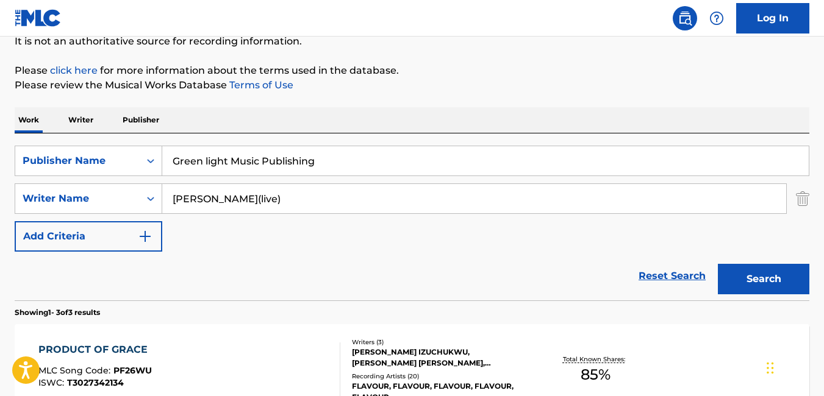
scroll to position [123, 0]
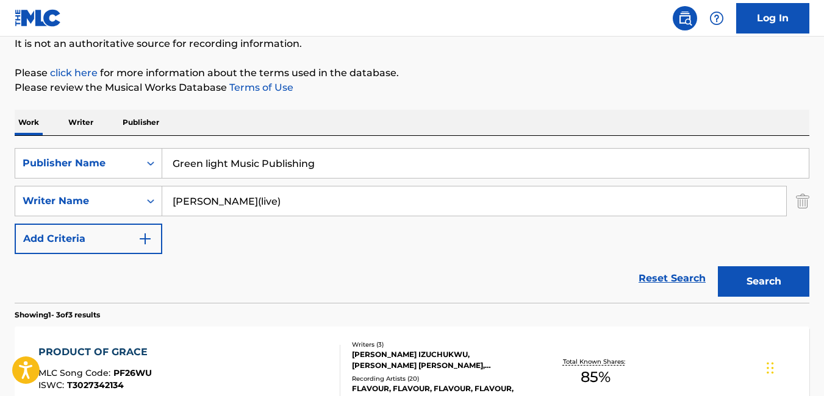
type input "[PERSON_NAME](live)"
